Goal: Transaction & Acquisition: Purchase product/service

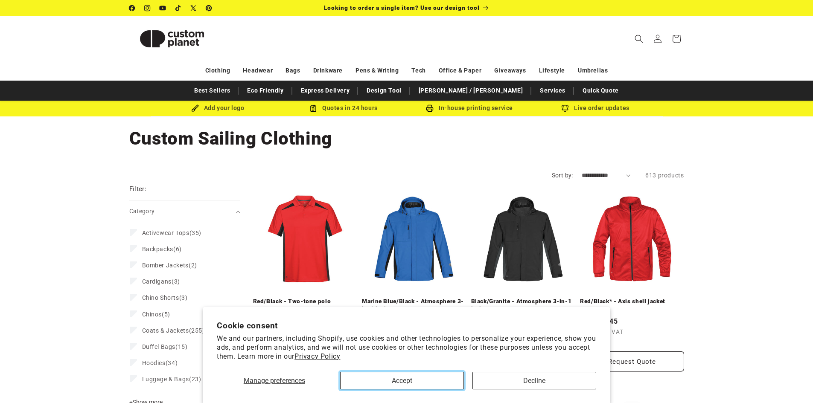
click at [381, 382] on button "Accept" at bounding box center [402, 380] width 124 height 17
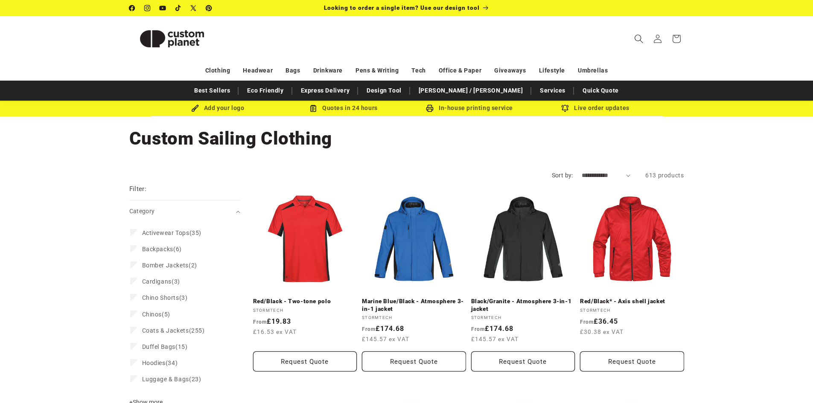
click at [640, 38] on icon "Search" at bounding box center [638, 38] width 9 height 9
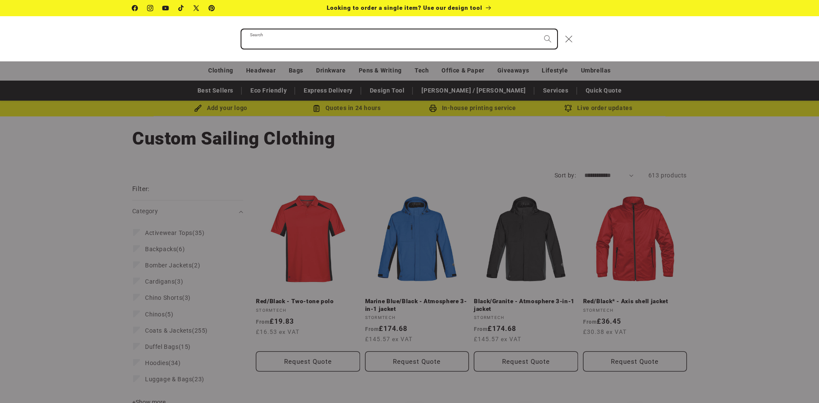
click at [308, 40] on input "Search" at bounding box center [399, 38] width 316 height 19
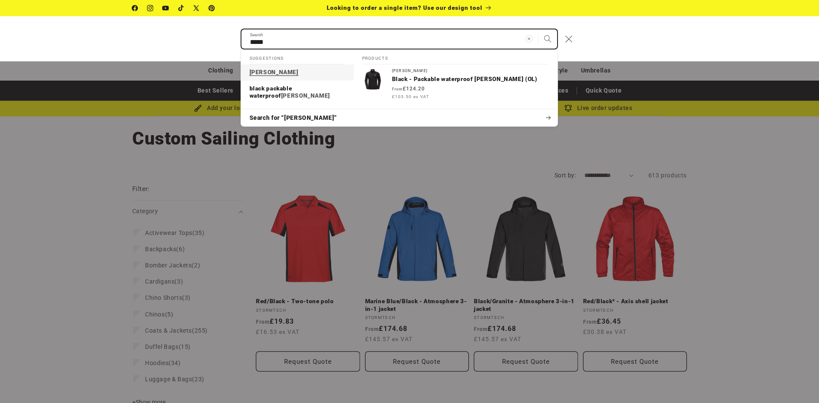
type input "*****"
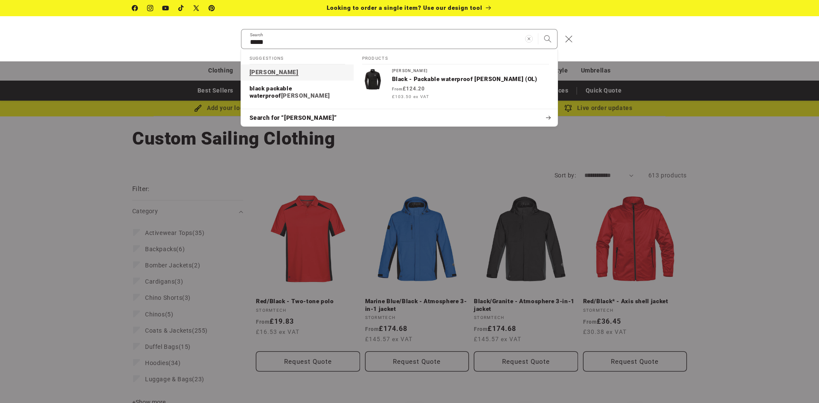
click at [262, 73] on mark "smock" at bounding box center [274, 72] width 49 height 7
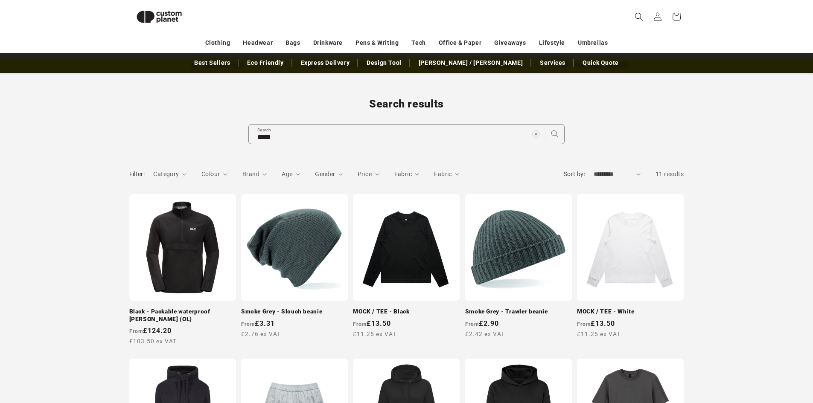
scroll to position [31, 0]
